Goal: Find specific page/section: Find specific page/section

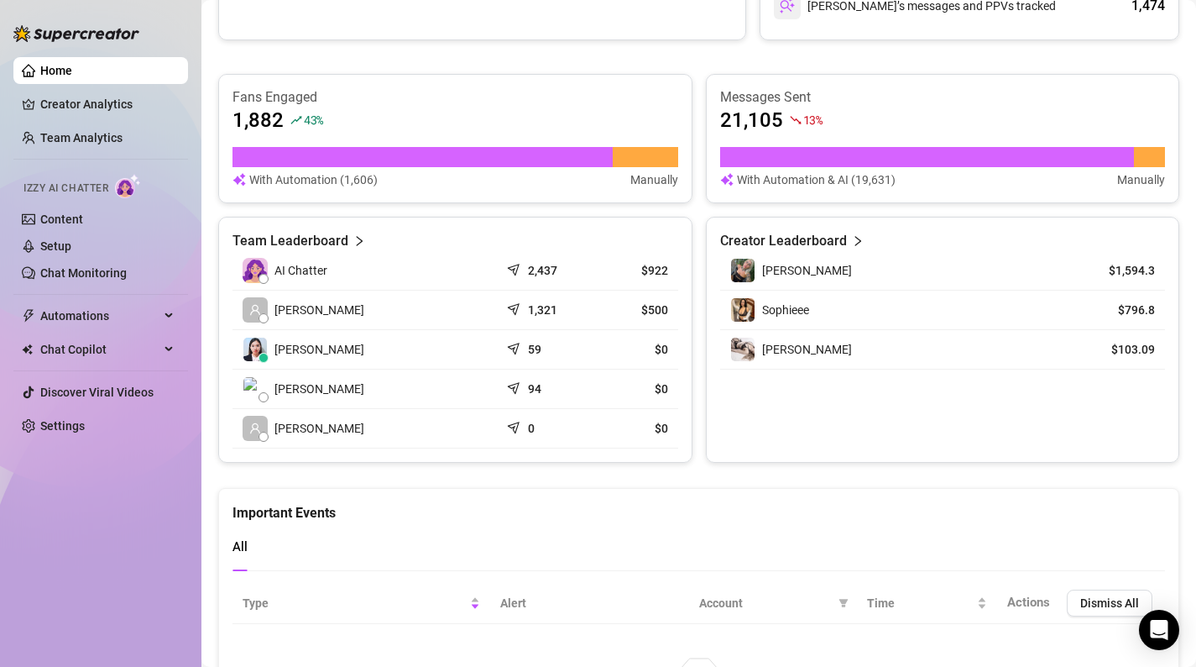
scroll to position [640, 0]
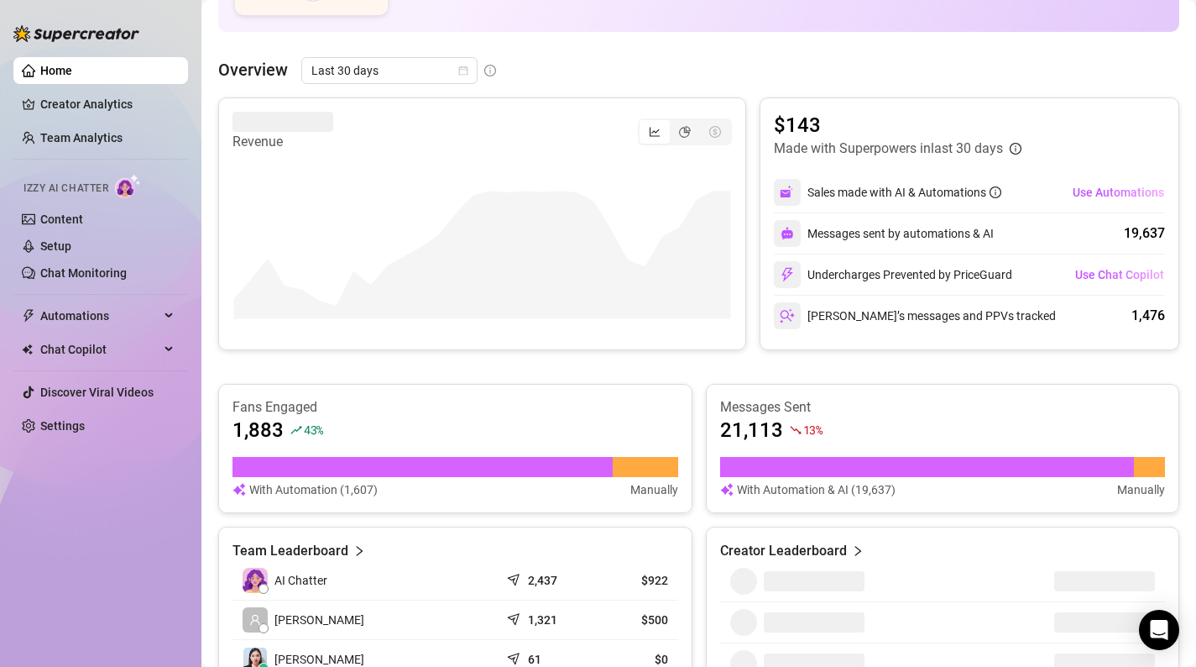
scroll to position [221, 0]
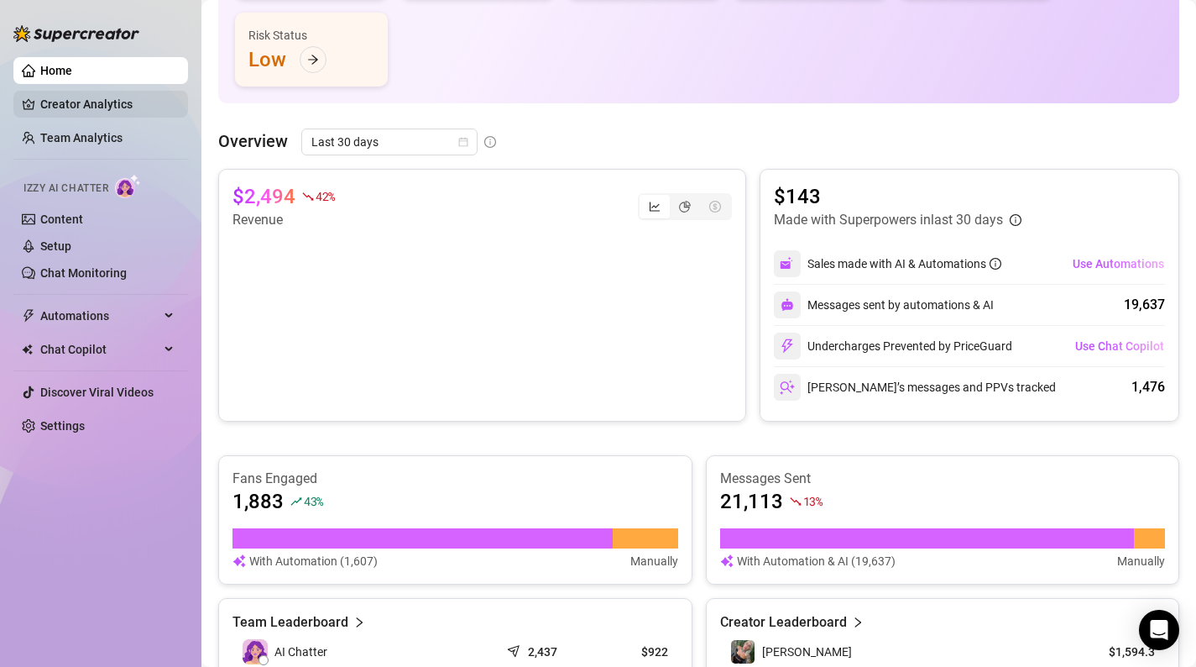
click at [55, 112] on link "Creator Analytics" at bounding box center [107, 104] width 134 height 27
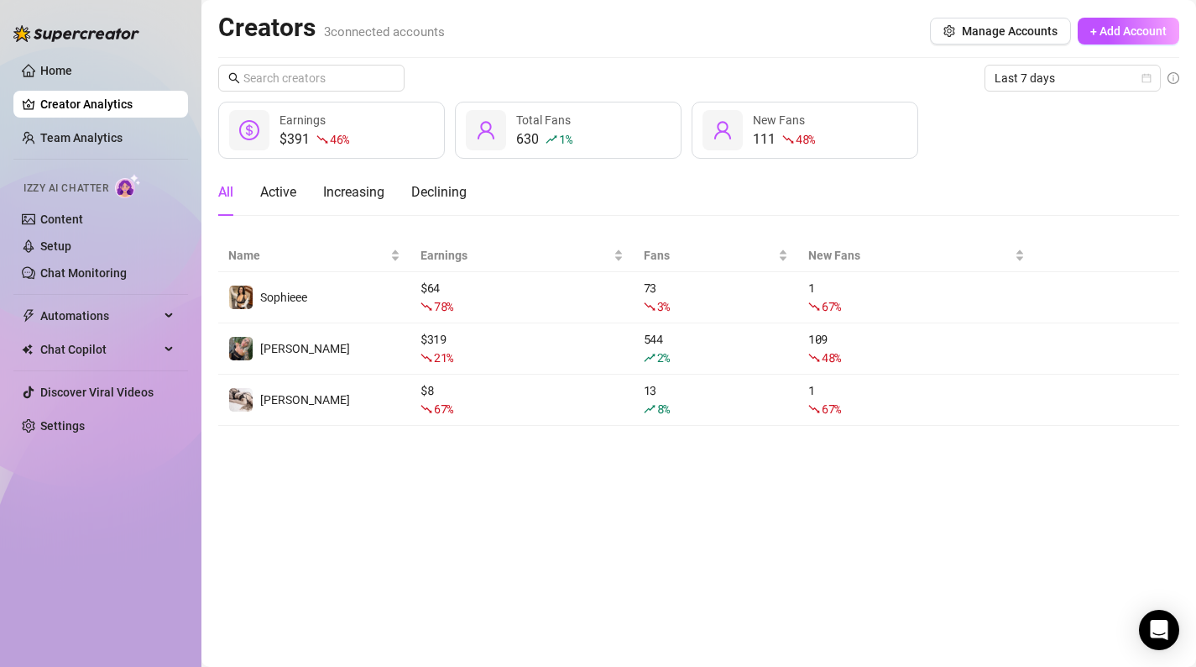
click at [10, 98] on aside "Home Creator Analytics Team Analytics Izzy AI Chatter Content Setup Chat Monito…" at bounding box center [100, 333] width 201 height 667
